Goal: Information Seeking & Learning: Learn about a topic

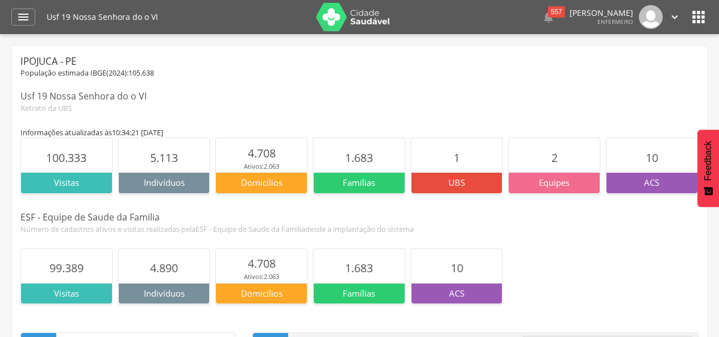
click at [22, 26] on div " Dashboard Supervisão Produtividade Mapa da Cidade App desatualizado Última si…" at bounding box center [359, 17] width 696 height 34
click at [22, 10] on div "" at bounding box center [23, 17] width 24 height 17
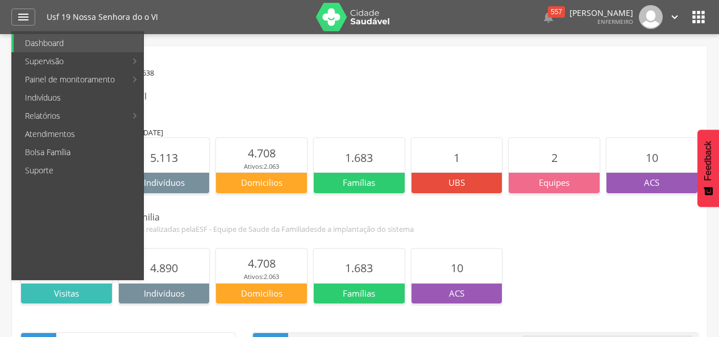
click at [472, 93] on div "Usf 19 Nossa Senhora do o VI" at bounding box center [359, 96] width 678 height 13
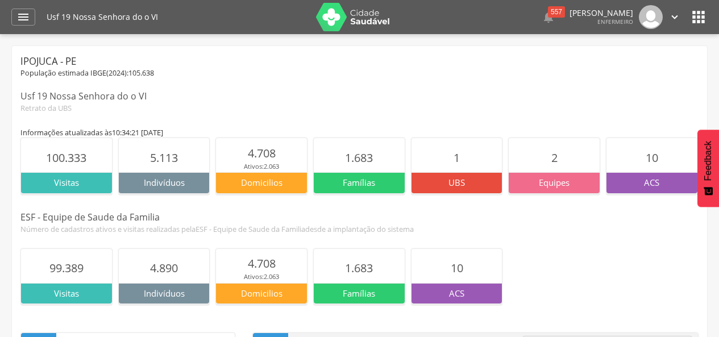
click at [703, 25] on icon "" at bounding box center [698, 17] width 18 height 18
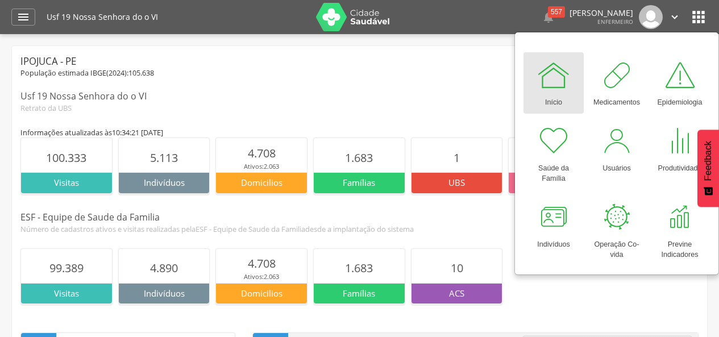
click at [429, 103] on div "Retrato da UBS" at bounding box center [359, 108] width 678 height 10
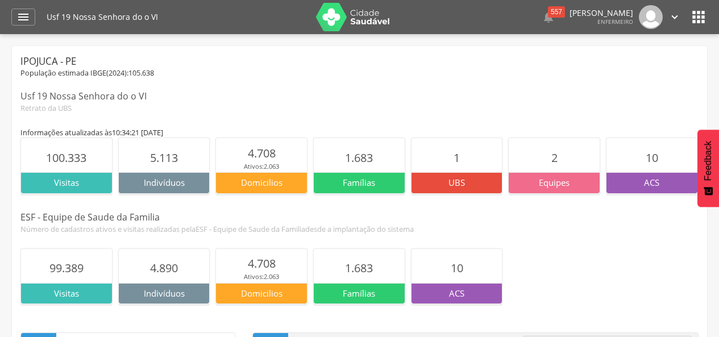
click at [702, 26] on div "Usf 19 Nossa Senhora do o VI  557  Lorem ipsum dolor sit amet, sed do eiusmod…" at bounding box center [377, 17] width 661 height 34
click at [693, 19] on icon "" at bounding box center [698, 17] width 18 height 18
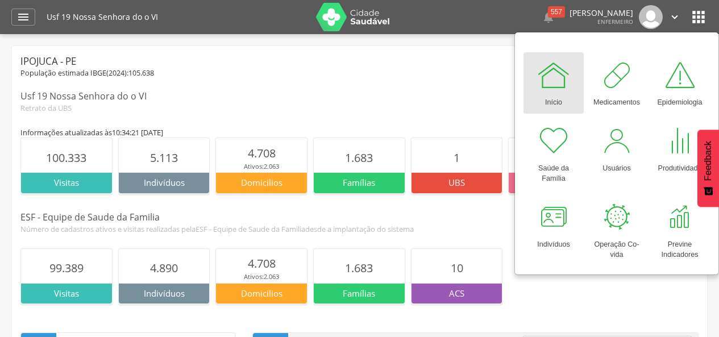
click at [562, 95] on div "Início" at bounding box center [553, 100] width 17 height 16
click at [545, 95] on div "Início" at bounding box center [553, 100] width 17 height 16
click at [557, 89] on div at bounding box center [553, 75] width 34 height 34
click at [424, 100] on div "Usf 19 Nossa Senhora do o VI" at bounding box center [359, 96] width 678 height 13
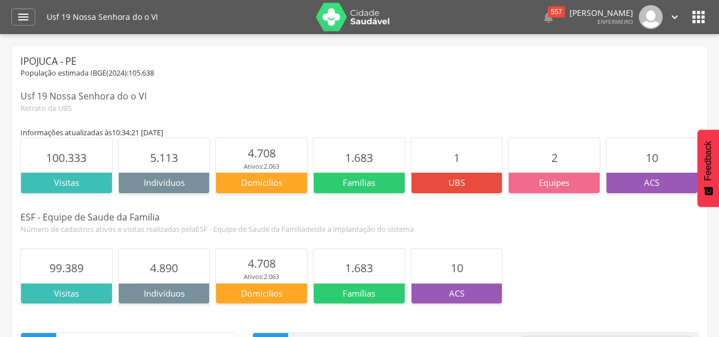
click at [705, 20] on icon "" at bounding box center [698, 17] width 18 height 18
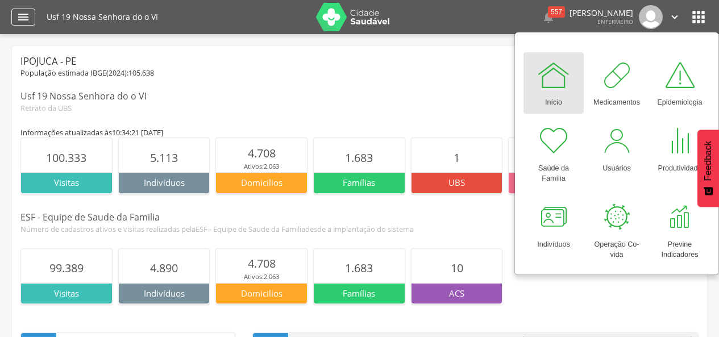
click at [19, 19] on icon "" at bounding box center [23, 17] width 14 height 14
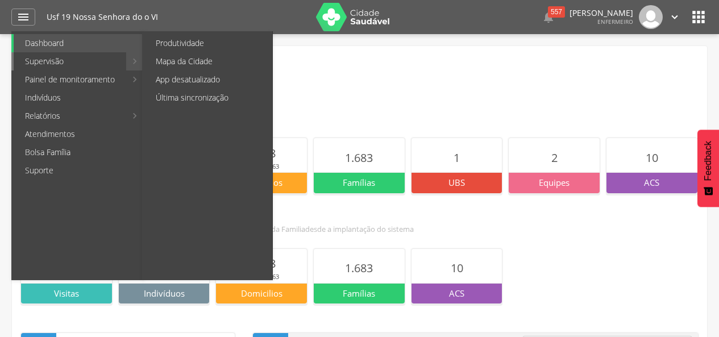
click at [61, 64] on link "Supervisão" at bounding box center [70, 61] width 113 height 18
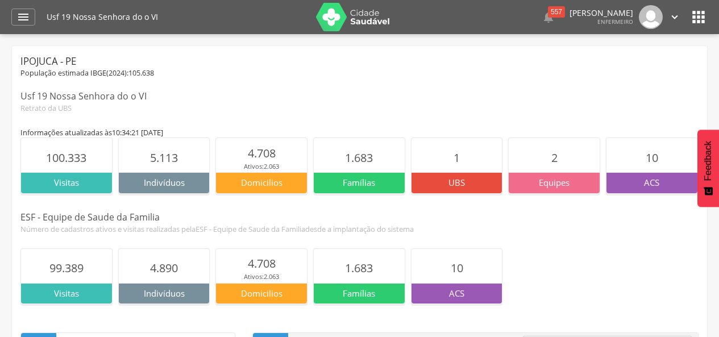
click at [690, 20] on icon "" at bounding box center [698, 17] width 18 height 18
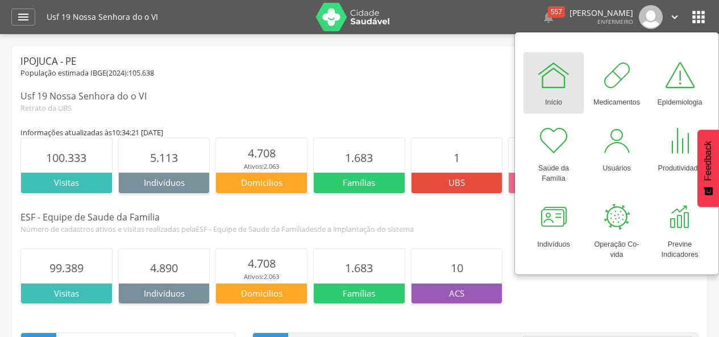
drag, startPoint x: 420, startPoint y: 82, endPoint x: 17, endPoint y: 28, distance: 406.4
click at [17, 28] on div " Dashboard Supervisão Produtividade Mapa da Cidade App desatualizado Última si…" at bounding box center [359, 168] width 719 height 337
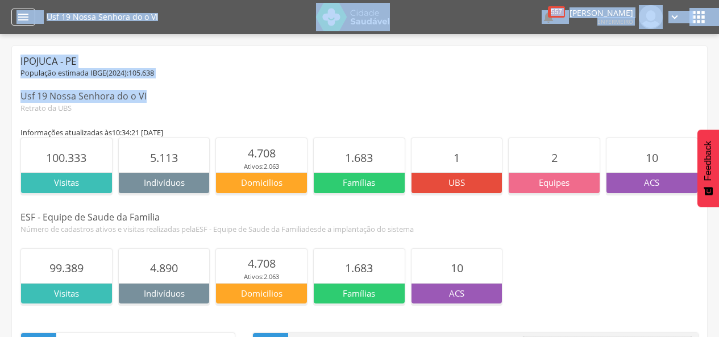
click at [27, 22] on icon "" at bounding box center [23, 17] width 14 height 14
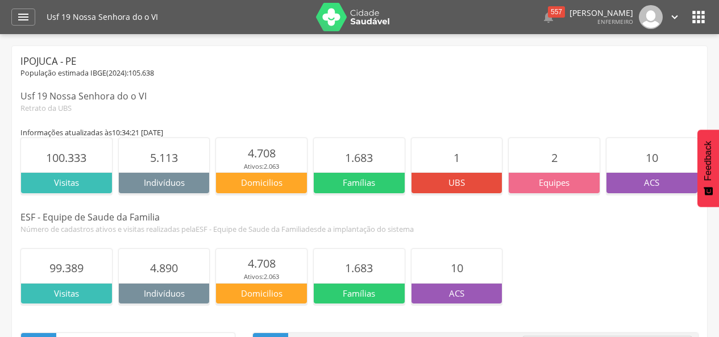
click at [648, 185] on p "ACS" at bounding box center [651, 183] width 91 height 12
click at [22, 22] on icon "" at bounding box center [23, 17] width 14 height 14
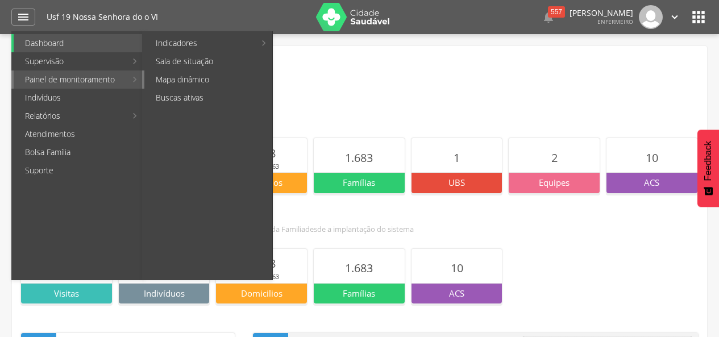
click at [170, 74] on link "Mapa dinâmico" at bounding box center [208, 79] width 128 height 18
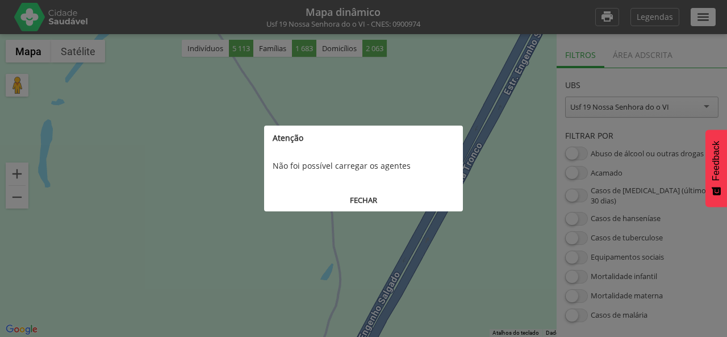
click at [365, 203] on button "FECHAR" at bounding box center [363, 200] width 199 height 21
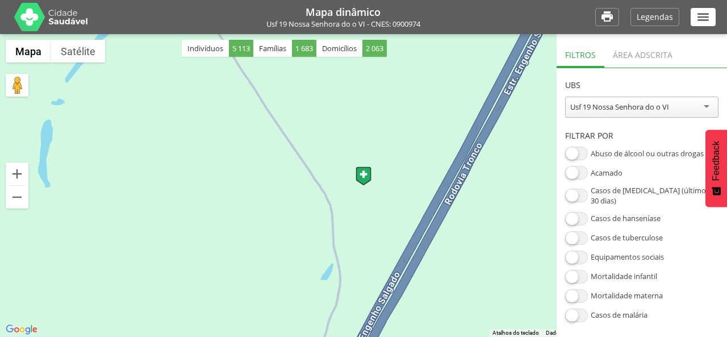
click at [705, 110] on div "Usf 19 Nossa Senhora do o VI" at bounding box center [641, 107] width 153 height 21
click at [650, 55] on div "Área adscrita" at bounding box center [643, 54] width 77 height 28
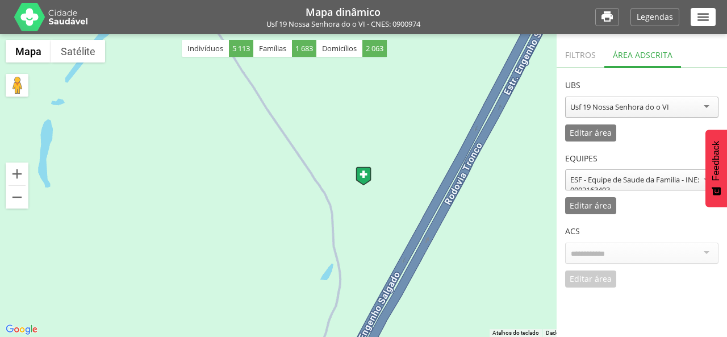
click at [661, 262] on div at bounding box center [641, 253] width 153 height 21
click at [603, 205] on p "Editar área" at bounding box center [591, 206] width 42 height 8
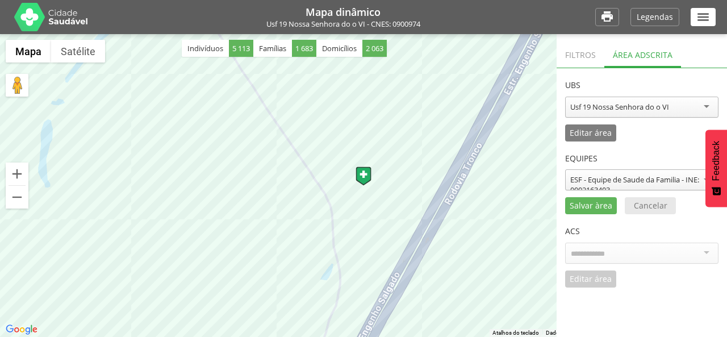
click at [651, 232] on header "ACS" at bounding box center [641, 228] width 153 height 28
click at [652, 248] on div at bounding box center [641, 253] width 153 height 21
click at [14, 88] on button "Arraste o Pegman até o mapa para abrir o Street View" at bounding box center [17, 85] width 23 height 23
click at [574, 55] on div "Filtros" at bounding box center [581, 54] width 48 height 28
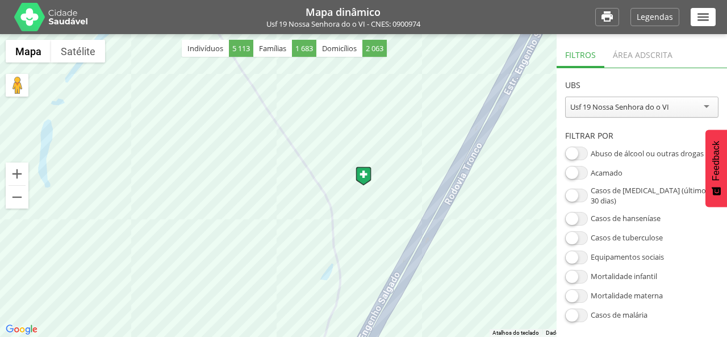
click at [370, 233] on div at bounding box center [363, 185] width 727 height 303
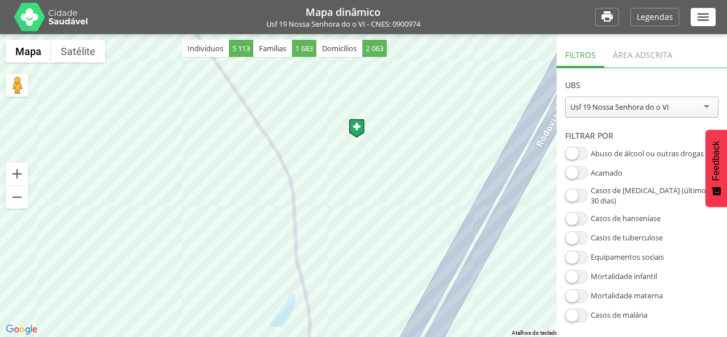
click at [356, 122] on img at bounding box center [357, 128] width 16 height 19
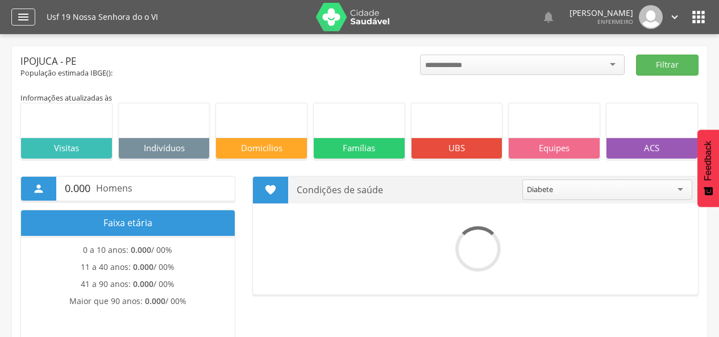
click at [23, 20] on icon "" at bounding box center [23, 17] width 14 height 14
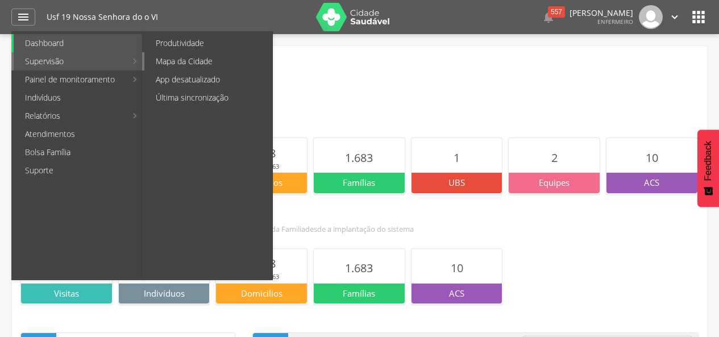
click at [191, 60] on link "Mapa da Cidade" at bounding box center [208, 61] width 128 height 18
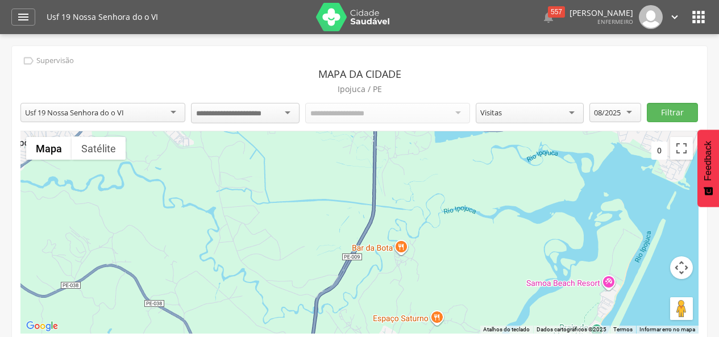
click at [448, 114] on div at bounding box center [387, 113] width 165 height 20
click at [285, 113] on div at bounding box center [245, 113] width 108 height 20
click at [430, 106] on div at bounding box center [387, 113] width 165 height 20
click at [668, 107] on button "Filtrar" at bounding box center [672, 112] width 51 height 19
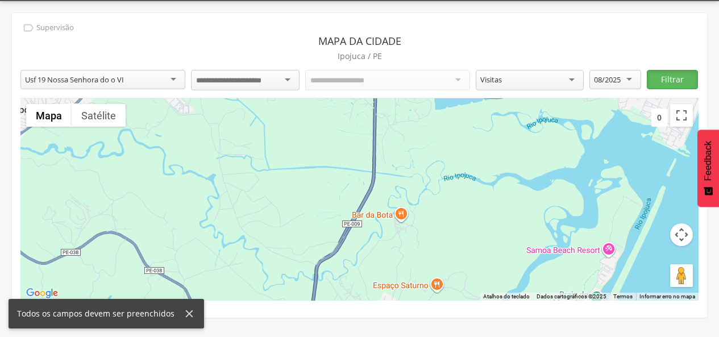
scroll to position [34, 0]
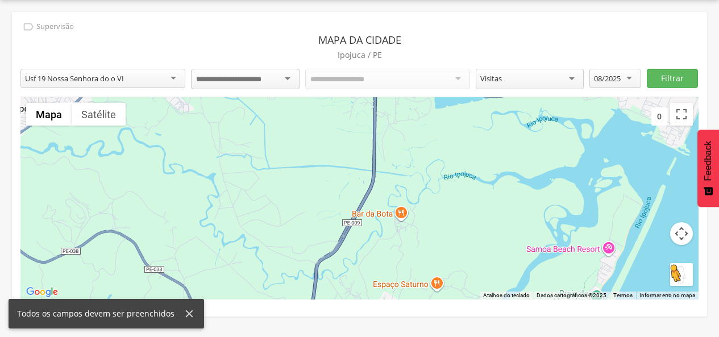
click at [681, 271] on button "Arraste o Pegman até o mapa para abrir o Street View" at bounding box center [681, 274] width 23 height 23
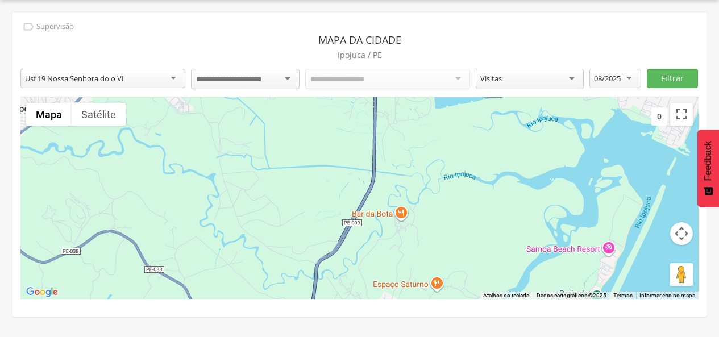
click at [404, 217] on div "Não há dados disponíveis." at bounding box center [359, 198] width 678 height 202
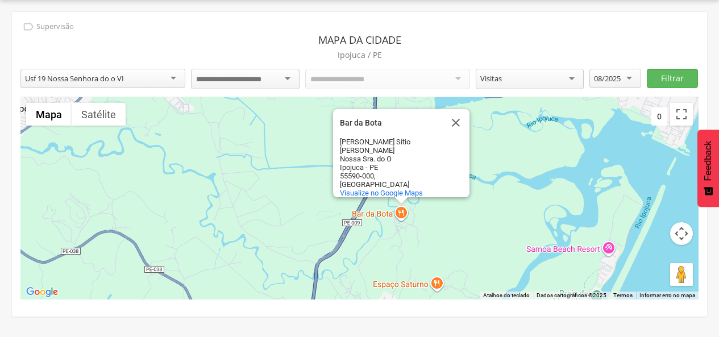
click at [404, 217] on div "Não há dados disponíveis. Bar da Bota Bar da Bota Usina Salgado Sítio Franco No…" at bounding box center [359, 198] width 678 height 202
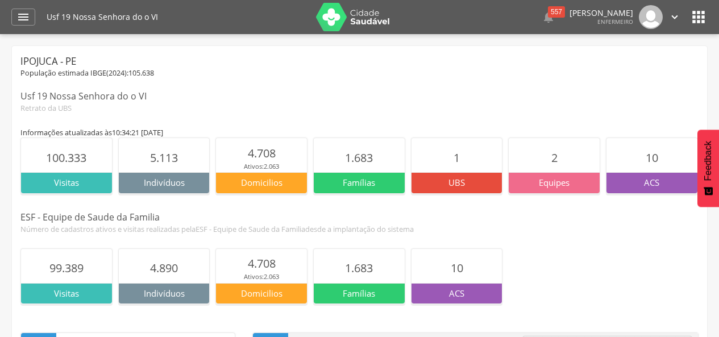
click at [693, 24] on icon "" at bounding box center [698, 17] width 18 height 18
